Goal: Obtain resource: Obtain resource

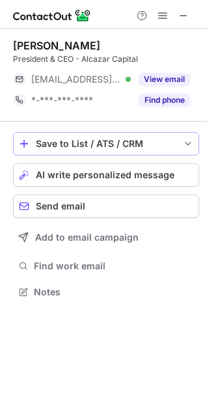
scroll to position [283, 207]
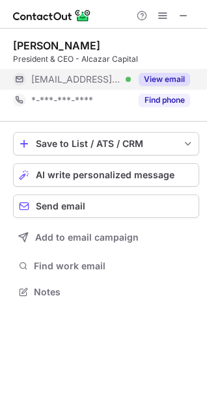
click at [153, 81] on button "View email" at bounding box center [164, 79] width 51 height 13
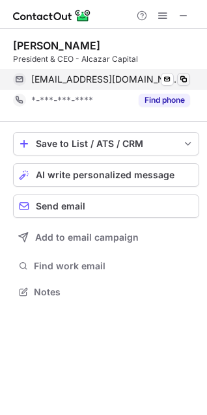
click at [188, 77] on span at bounding box center [183, 79] width 10 height 10
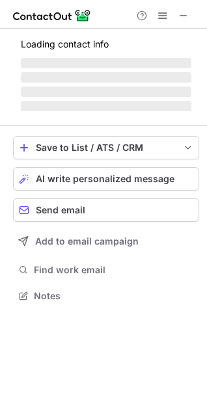
scroll to position [295, 207]
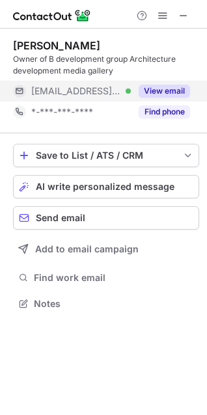
click at [167, 92] on button "View email" at bounding box center [164, 91] width 51 height 13
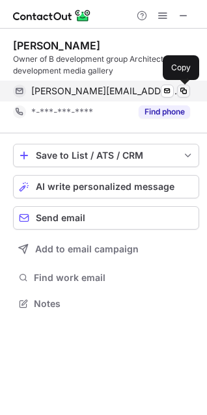
click at [179, 88] on span at bounding box center [183, 91] width 10 height 10
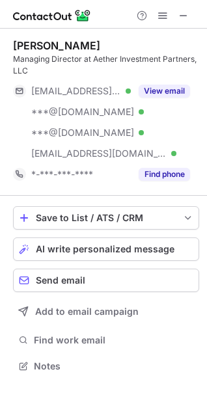
scroll to position [357, 207]
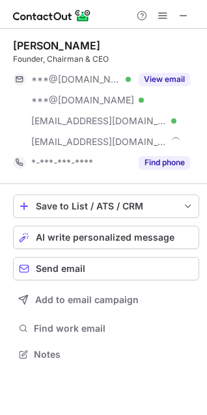
scroll to position [345, 207]
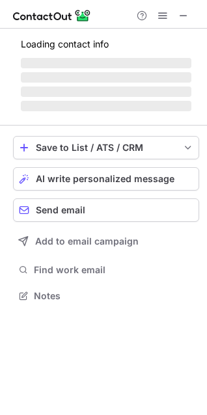
scroll to position [283, 207]
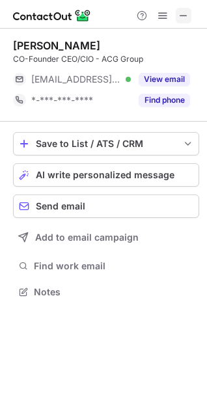
click at [181, 20] on span at bounding box center [183, 15] width 10 height 10
